Goal: Information Seeking & Learning: Learn about a topic

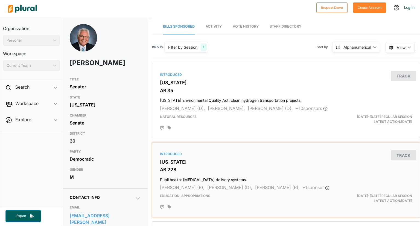
click at [358, 178] on h4 "Pupil health: [MEDICAL_DATA] delivery systems." at bounding box center [286, 178] width 252 height 7
click at [299, 51] on div "86 bills Filter by Session 1 Filter by Session close Current Sessions [US_STATE…" at bounding box center [286, 49] width 268 height 19
